Goal: Task Accomplishment & Management: Manage account settings

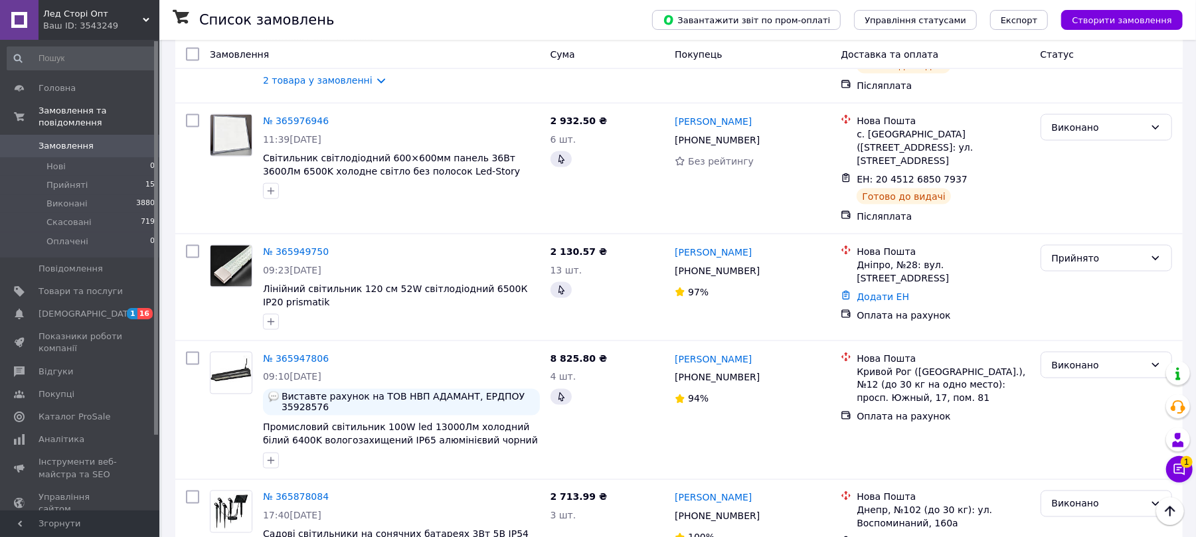
scroll to position [1416, 0]
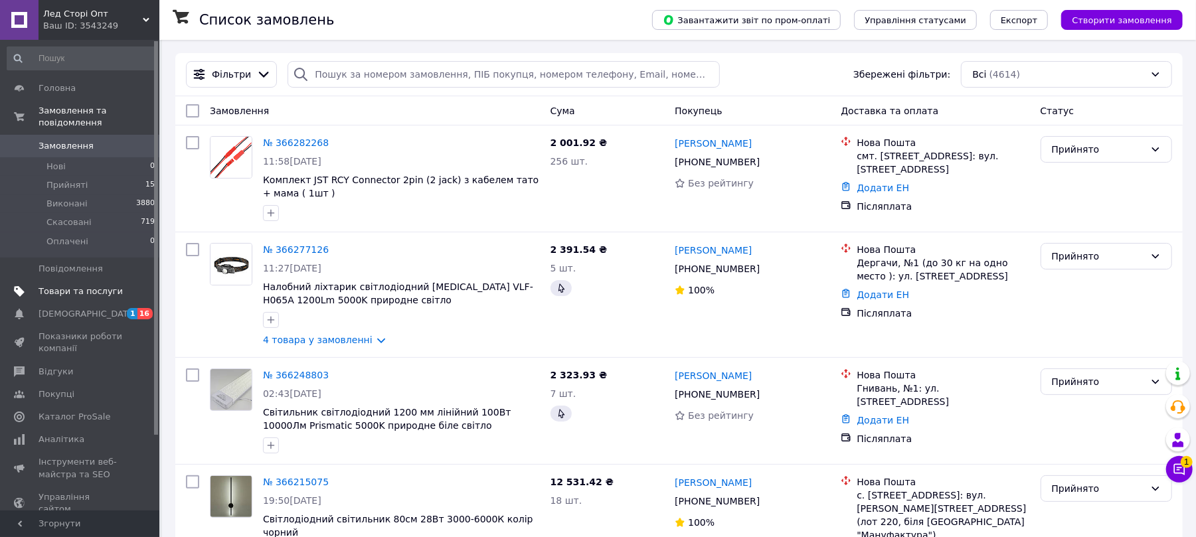
click at [70, 285] on span "Товари та послуги" at bounding box center [81, 291] width 84 height 12
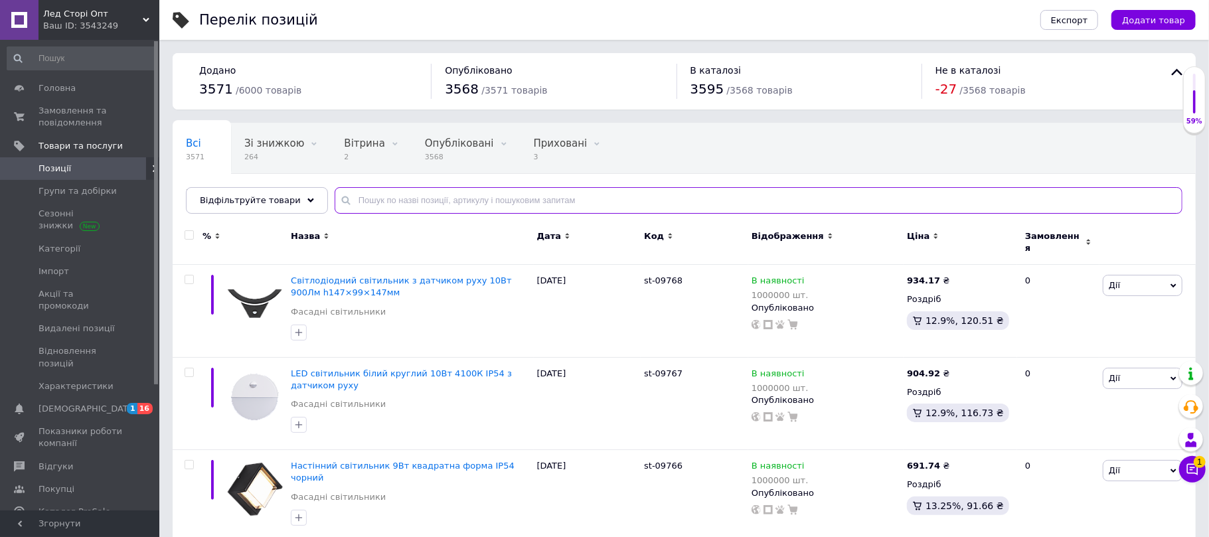
click at [523, 203] on input "text" at bounding box center [759, 200] width 848 height 27
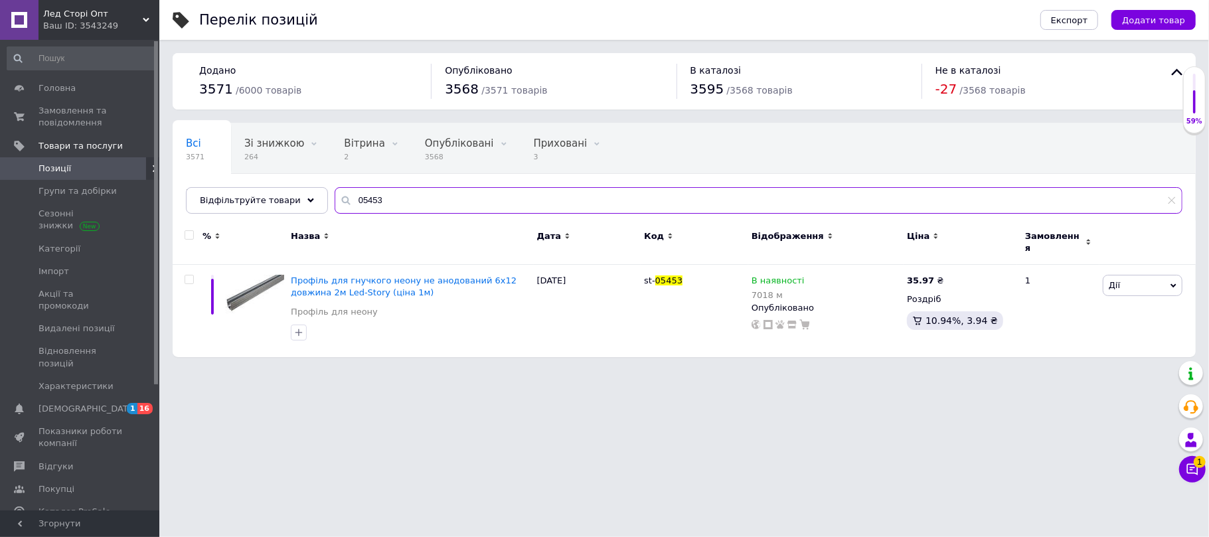
type input "05453"
click at [947, 276] on icon at bounding box center [951, 280] width 8 height 8
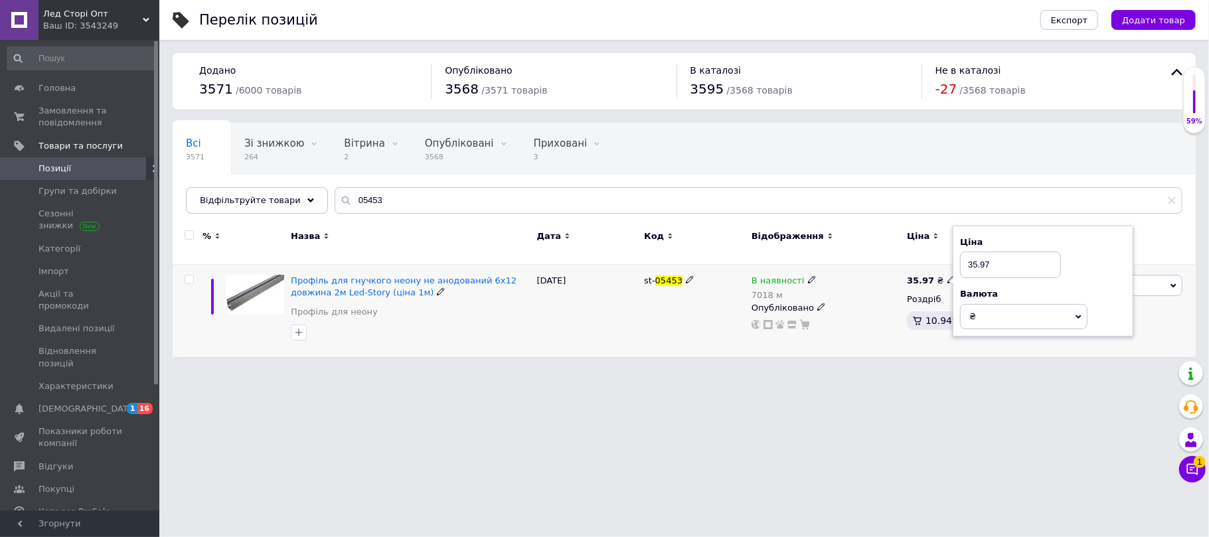
drag, startPoint x: 977, startPoint y: 259, endPoint x: 954, endPoint y: 259, distance: 23.2
click at [956, 259] on div "Ціна 35.97 Валюта ₴ $ EUR CHF GBP ¥ PLN ₸ MDL HUF KGS CNY TRY KRW lei" at bounding box center [1043, 281] width 181 height 111
click at [1014, 261] on input "37.97" at bounding box center [1010, 265] width 101 height 27
type input "37.98"
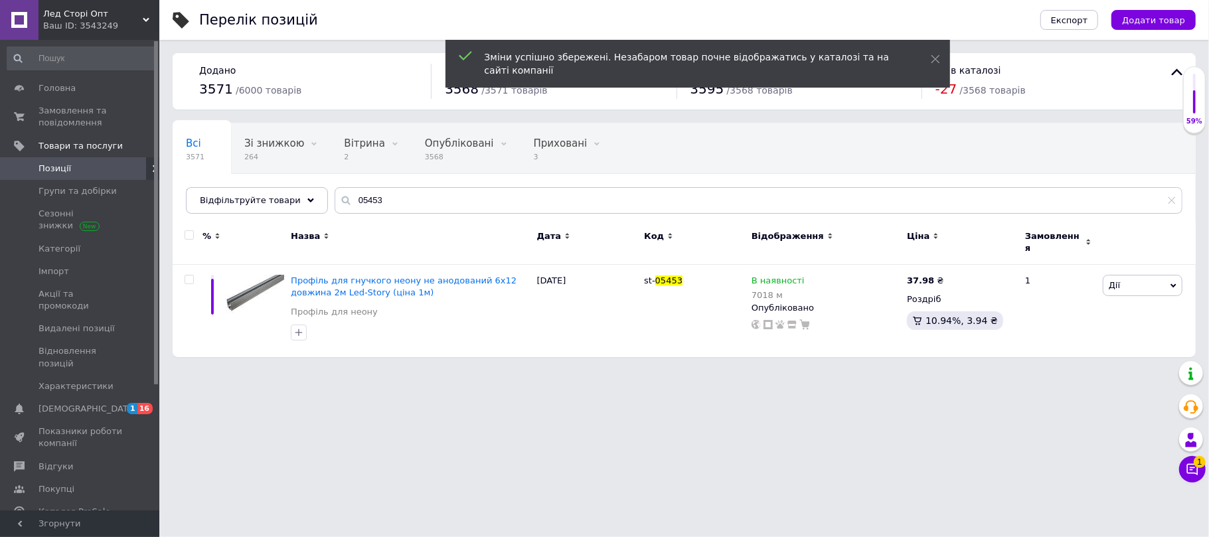
click at [898, 370] on html "Лед Сторі Опт Ваш ID: 3543249 Сайт Лед Сторі Опт Кабінет покупця Перевірити ста…" at bounding box center [604, 185] width 1209 height 370
